Goal: Find specific page/section: Find specific page/section

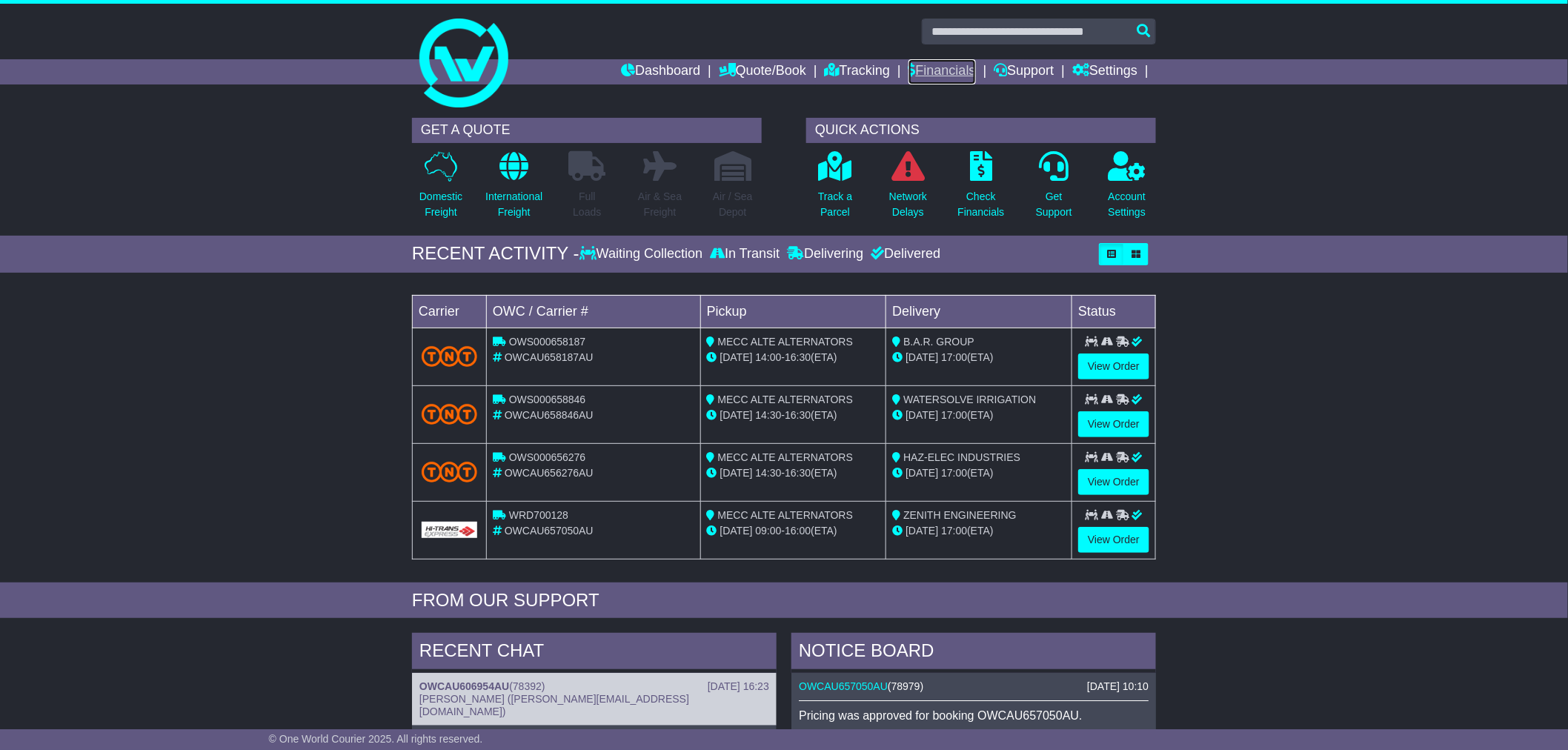
click at [941, 78] on link "Financials" at bounding box center [942, 72] width 68 height 25
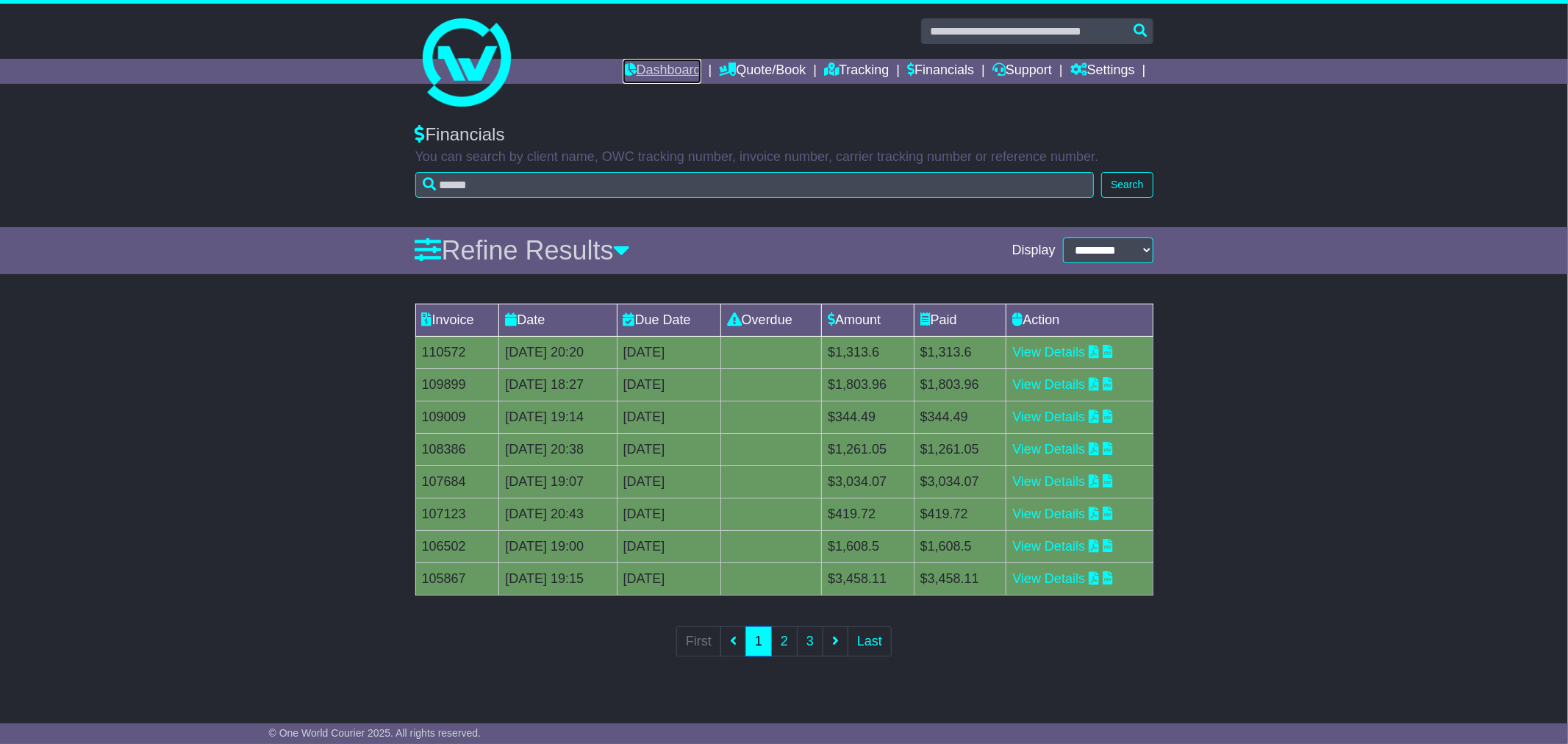
click at [644, 64] on link "Dashboard" at bounding box center [662, 72] width 79 height 25
